Goal: Transaction & Acquisition: Book appointment/travel/reservation

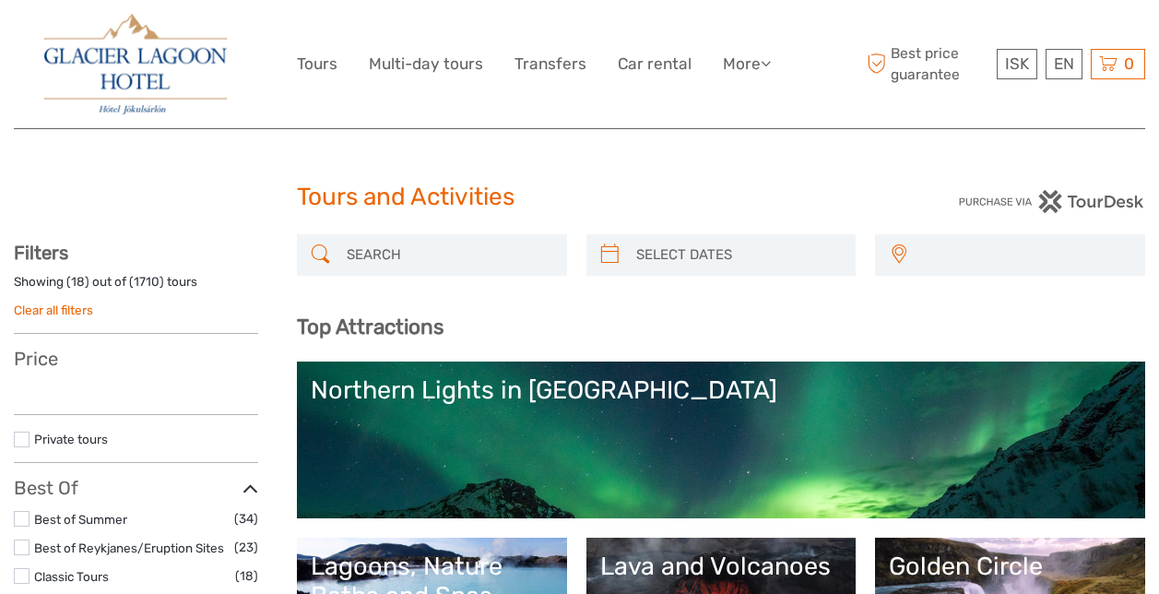
select select
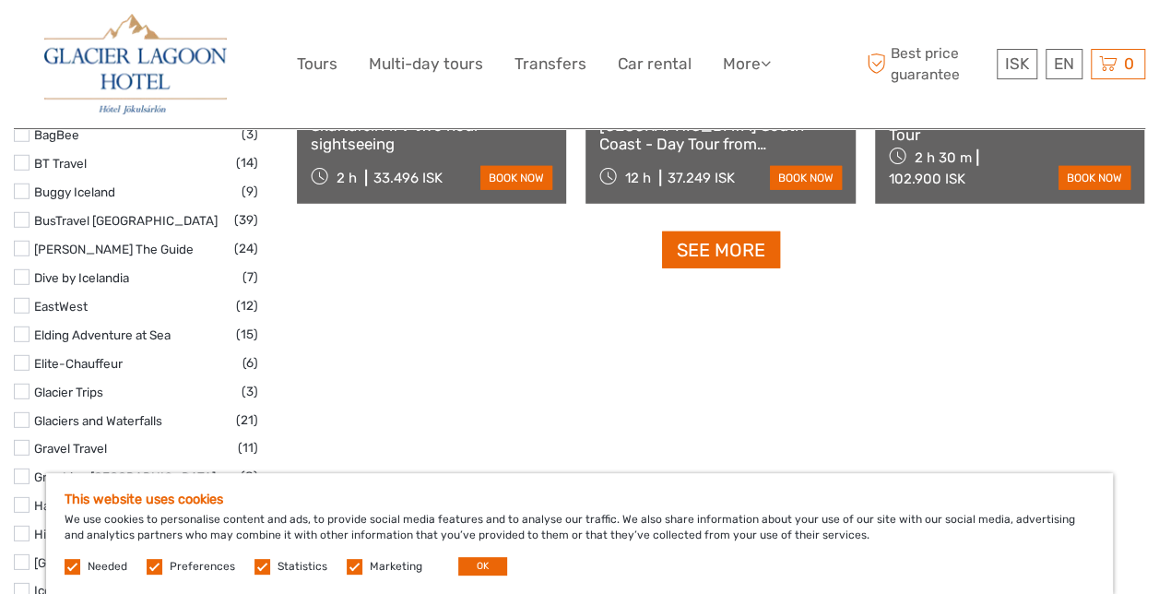
scroll to position [2477, 0]
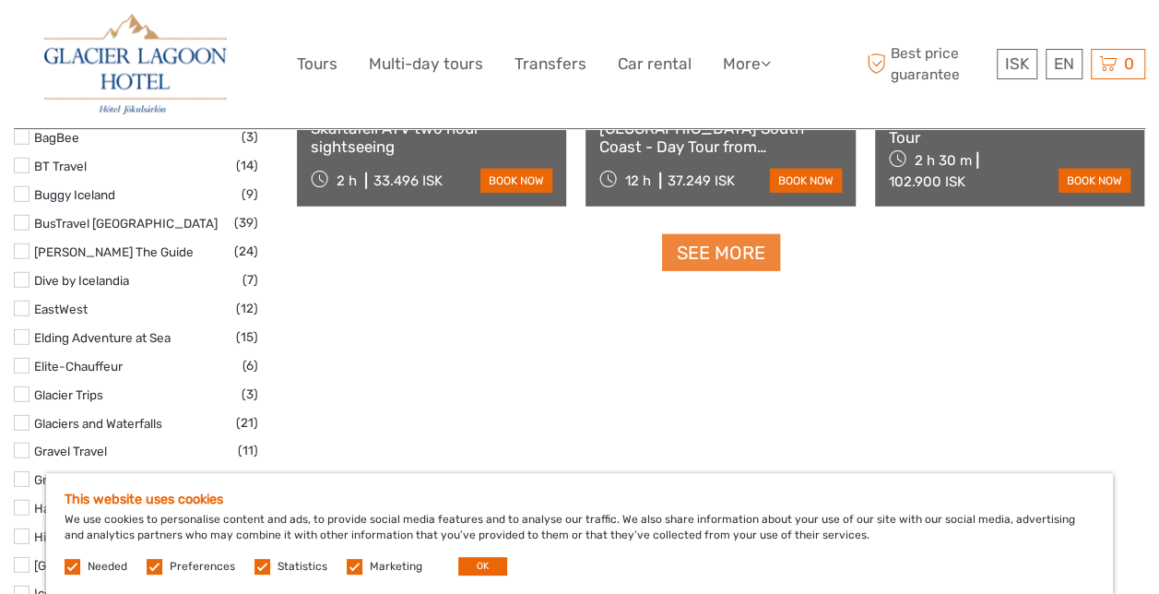
click at [719, 258] on link "See more" at bounding box center [721, 253] width 118 height 38
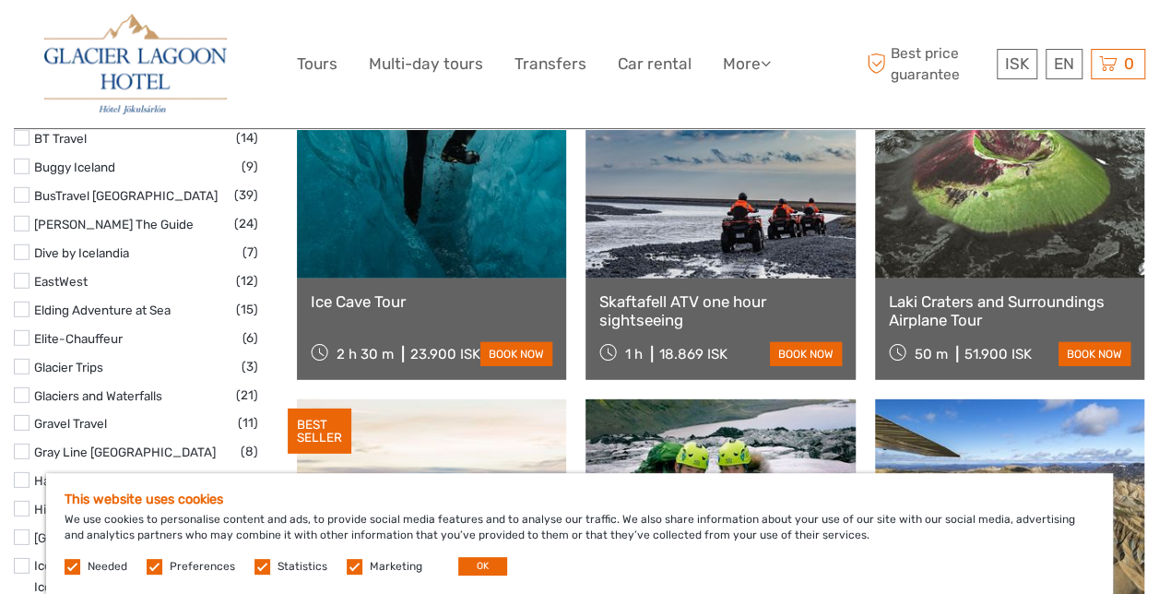
scroll to position [2505, 0]
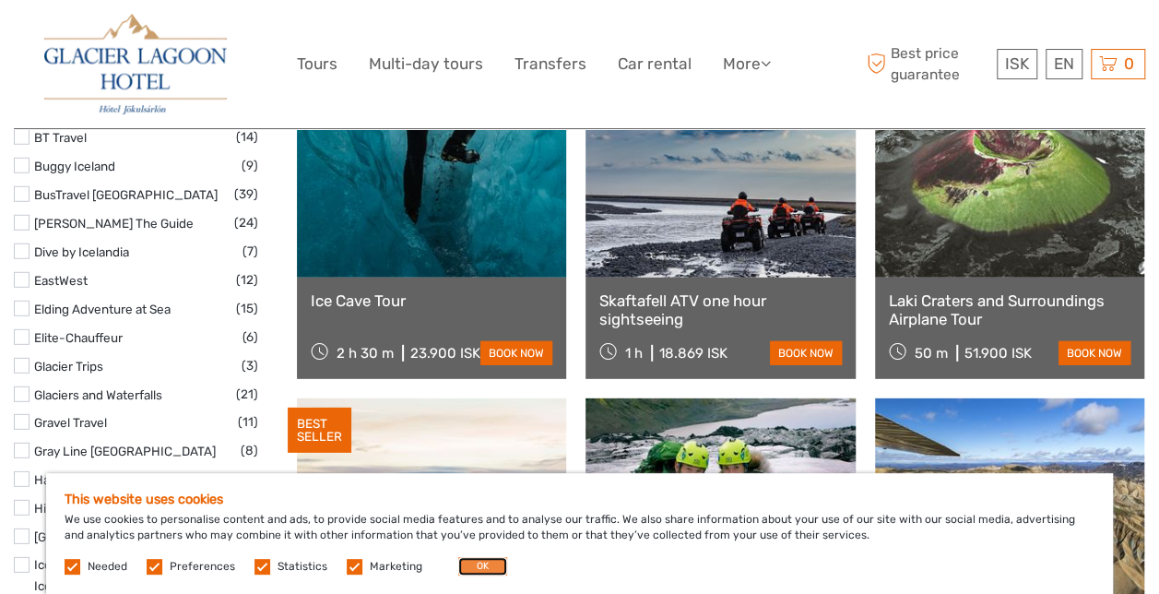
click at [474, 566] on button "OK" at bounding box center [482, 566] width 49 height 18
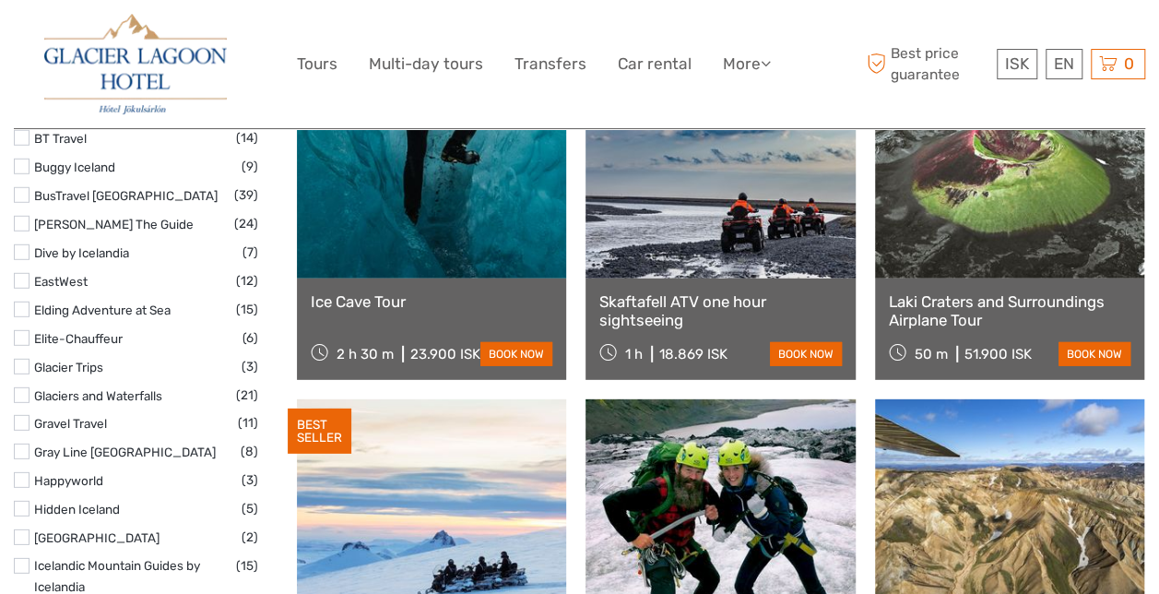
scroll to position [2502, 0]
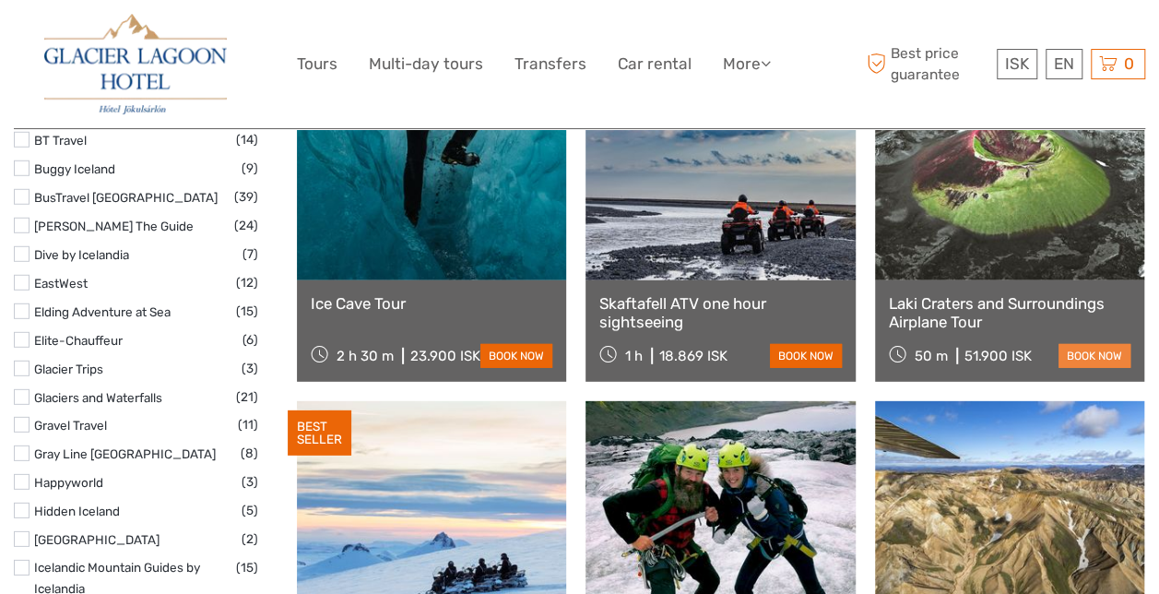
click at [1109, 356] on link "book now" at bounding box center [1094, 356] width 72 height 24
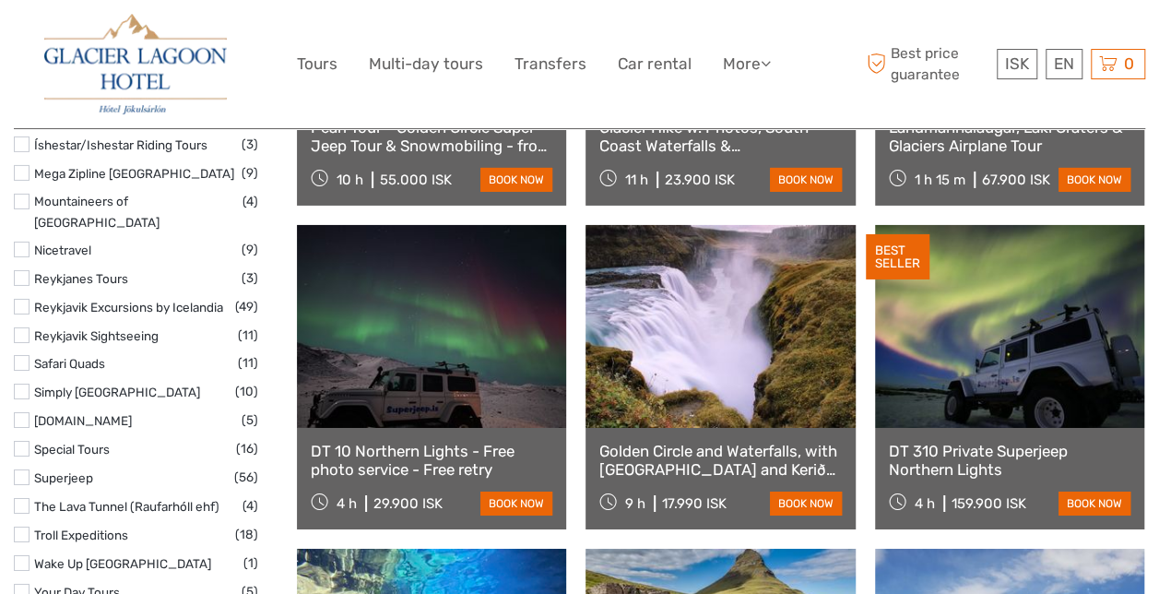
scroll to position [3001, 0]
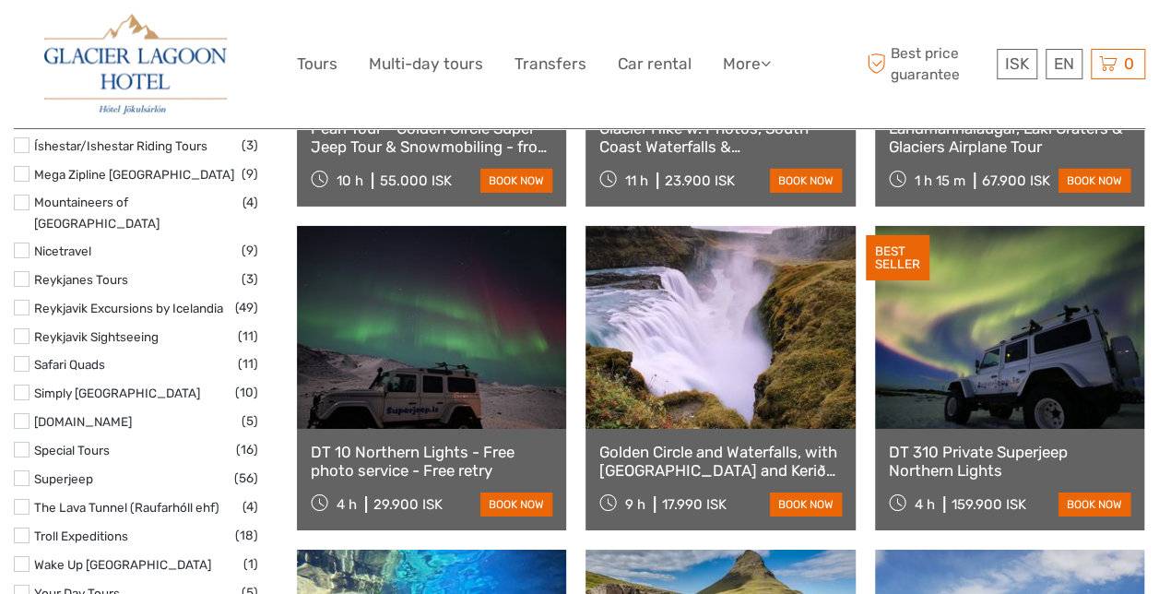
click at [738, 453] on link "Golden Circle and Waterfalls, with Friðheimar Farm and Kerið in small group" at bounding box center [720, 462] width 242 height 38
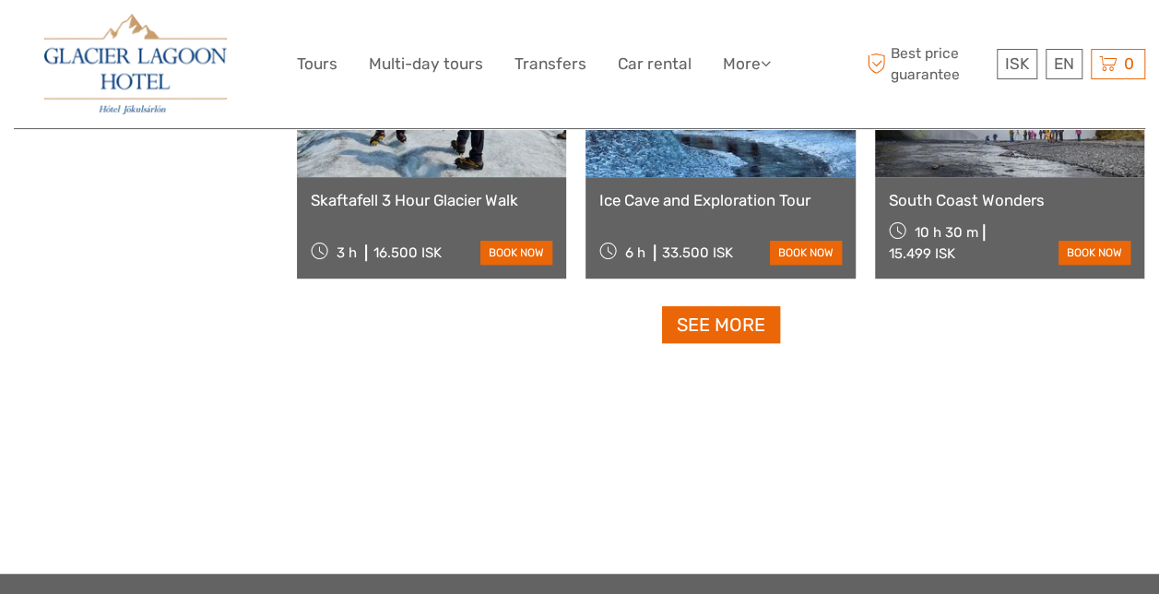
scroll to position [3903, 0]
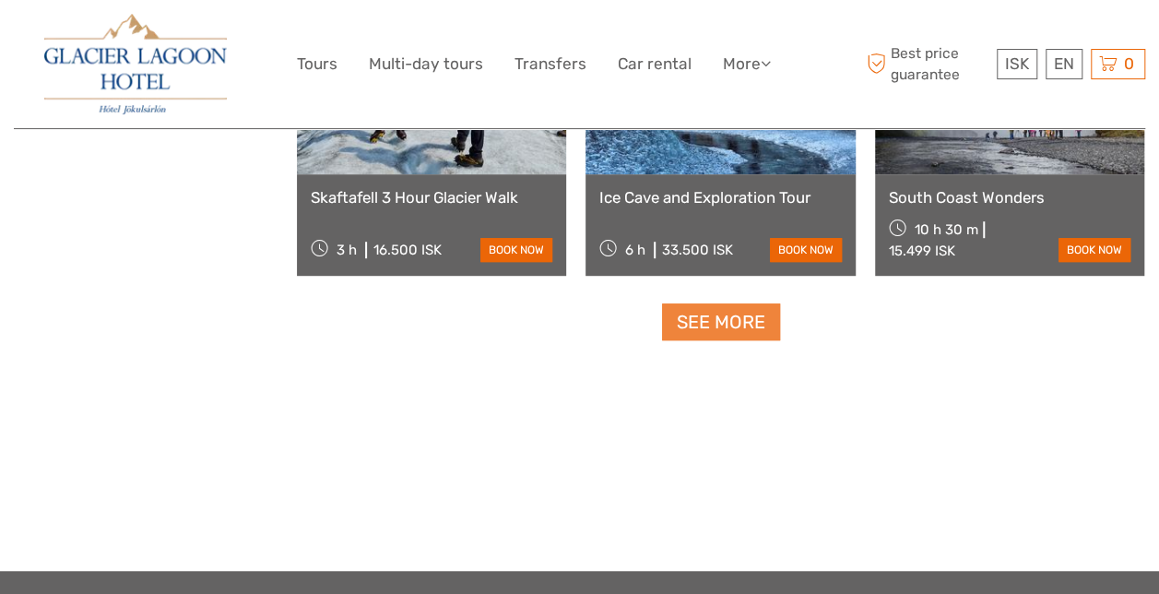
click at [707, 310] on link "See more" at bounding box center [721, 322] width 118 height 38
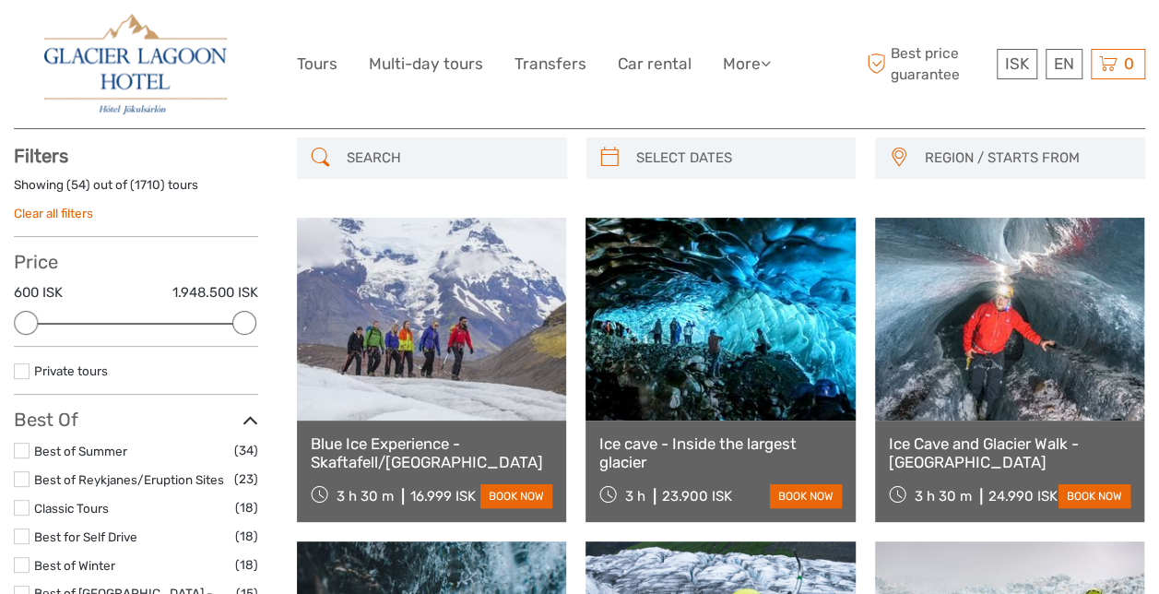
scroll to position [0, 0]
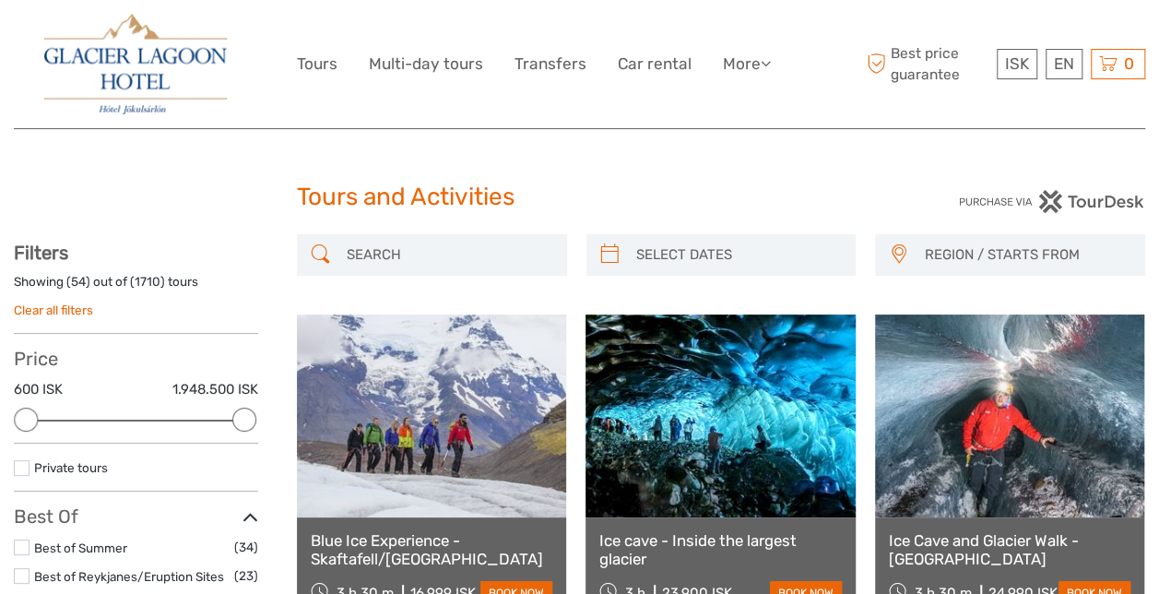
click at [26, 467] on label at bounding box center [22, 468] width 16 height 16
click at [0, 0] on input "checkbox" at bounding box center [0, 0] width 0 height 0
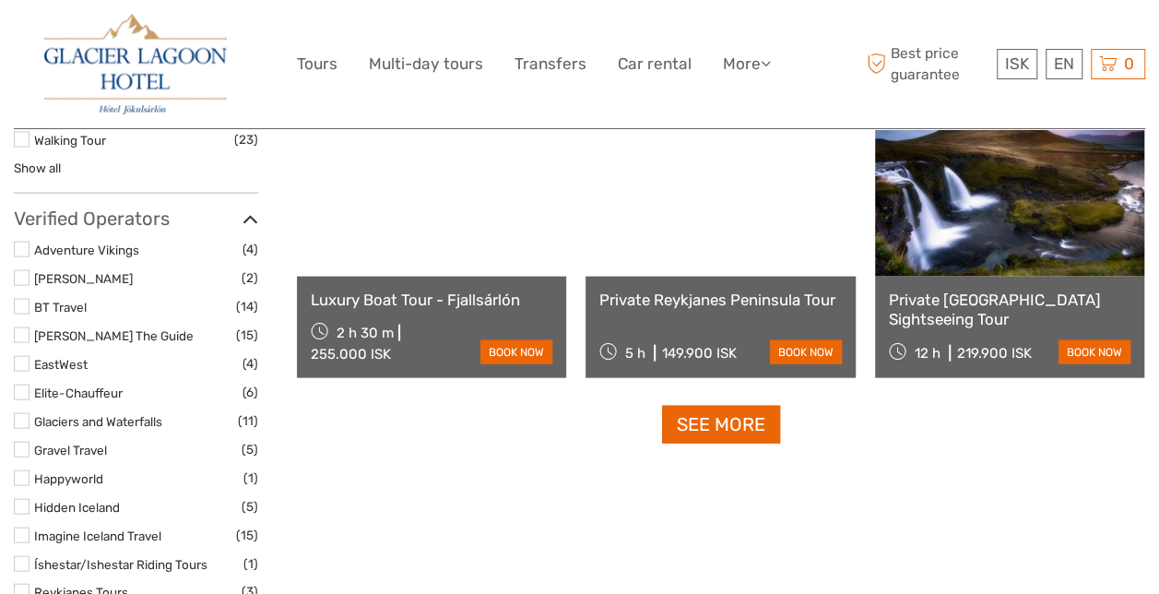
scroll to position [1929, 0]
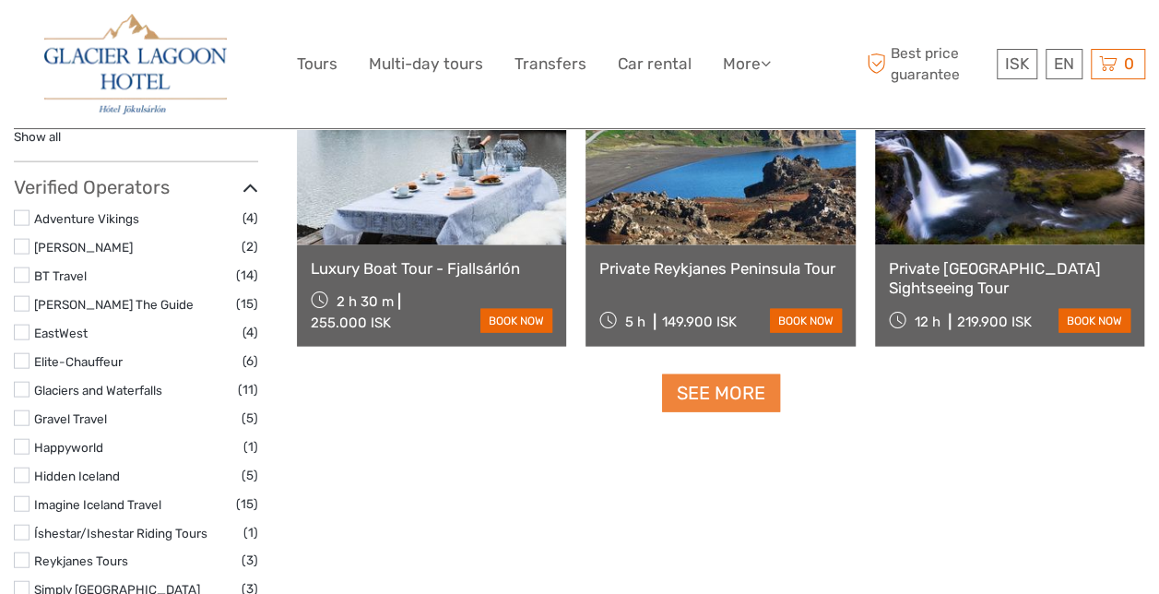
click at [728, 396] on link "See more" at bounding box center [721, 393] width 118 height 38
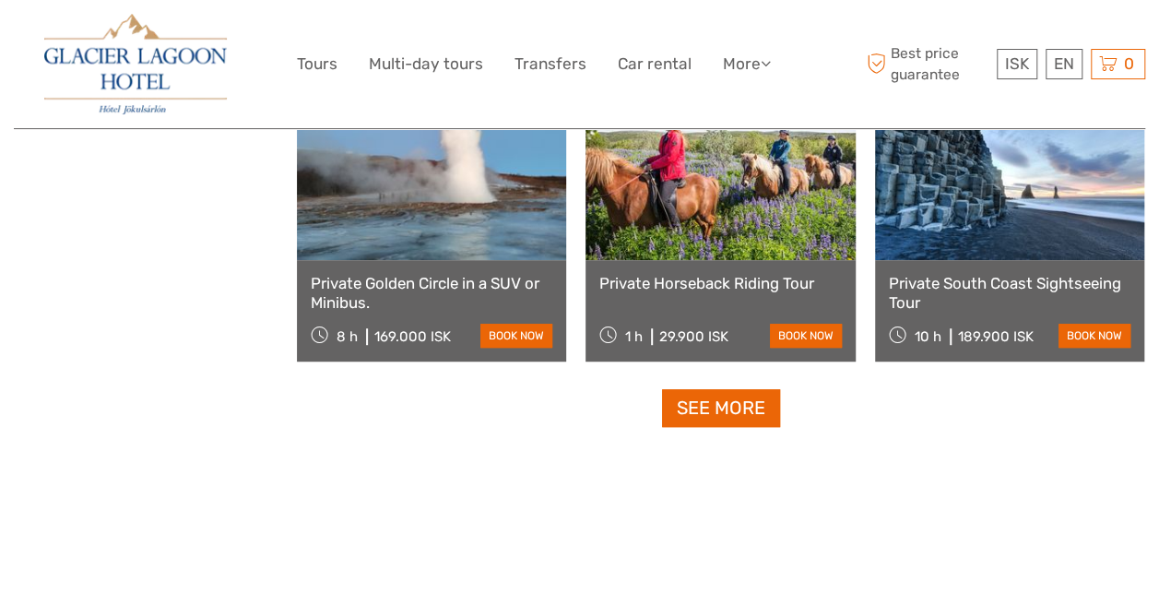
scroll to position [3859, 0]
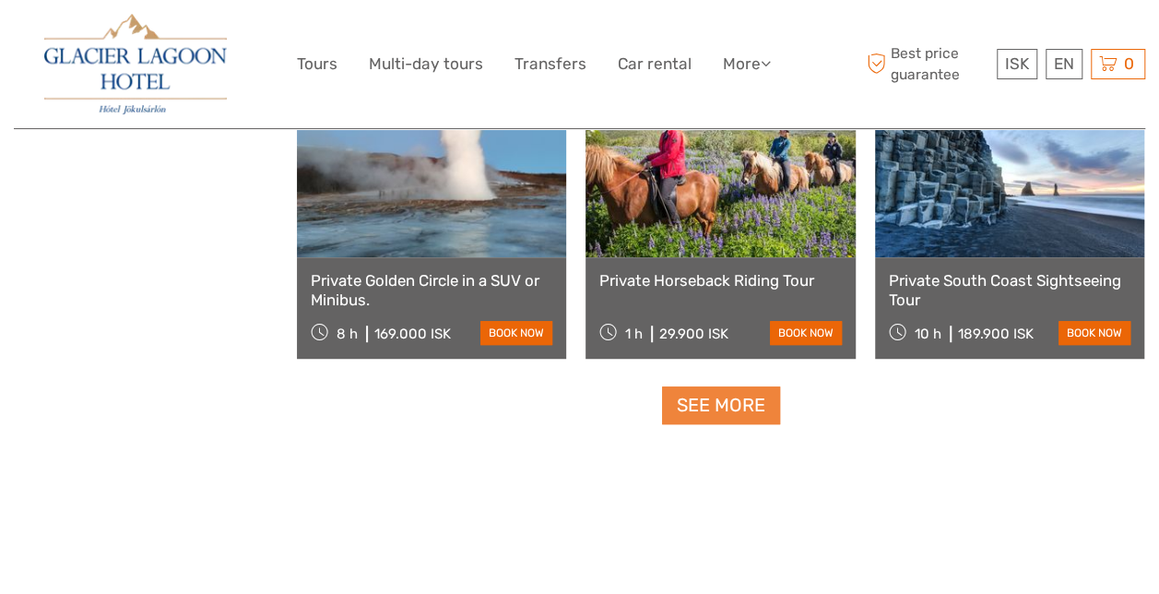
click at [703, 410] on link "See more" at bounding box center [721, 405] width 118 height 38
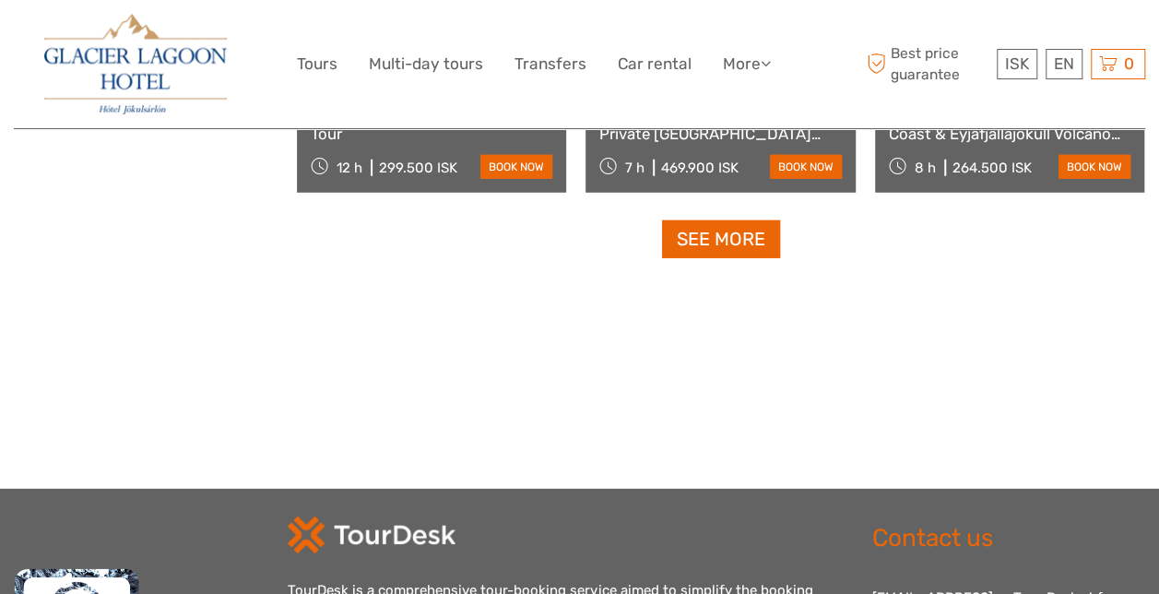
scroll to position [5967, 0]
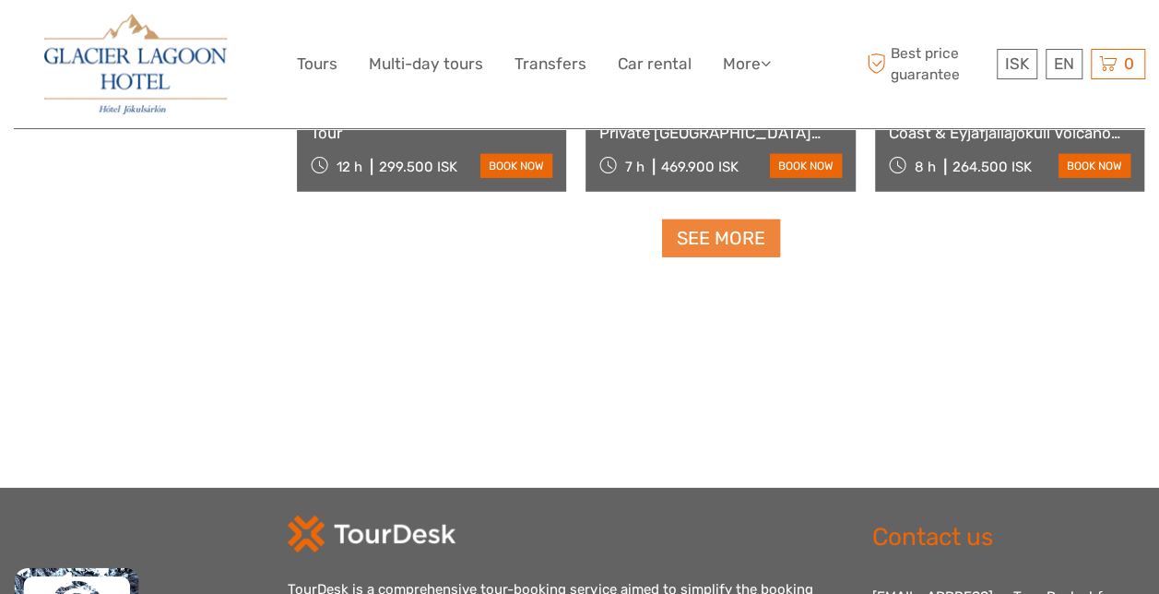
click at [736, 247] on link "See more" at bounding box center [721, 238] width 118 height 38
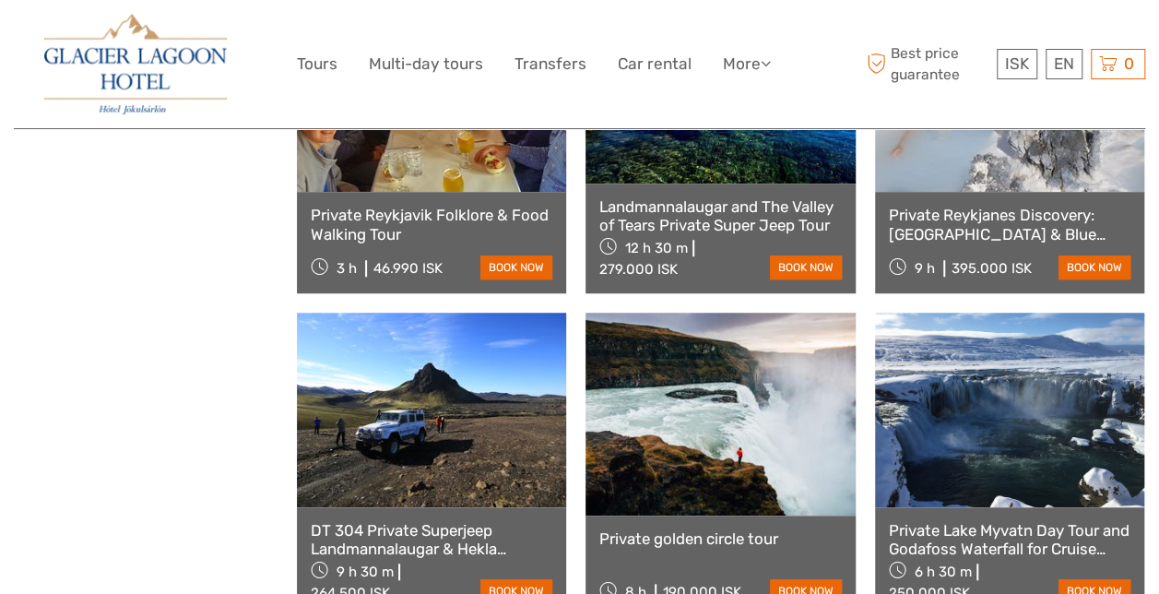
scroll to position [7488, 0]
